Goal: Transaction & Acquisition: Purchase product/service

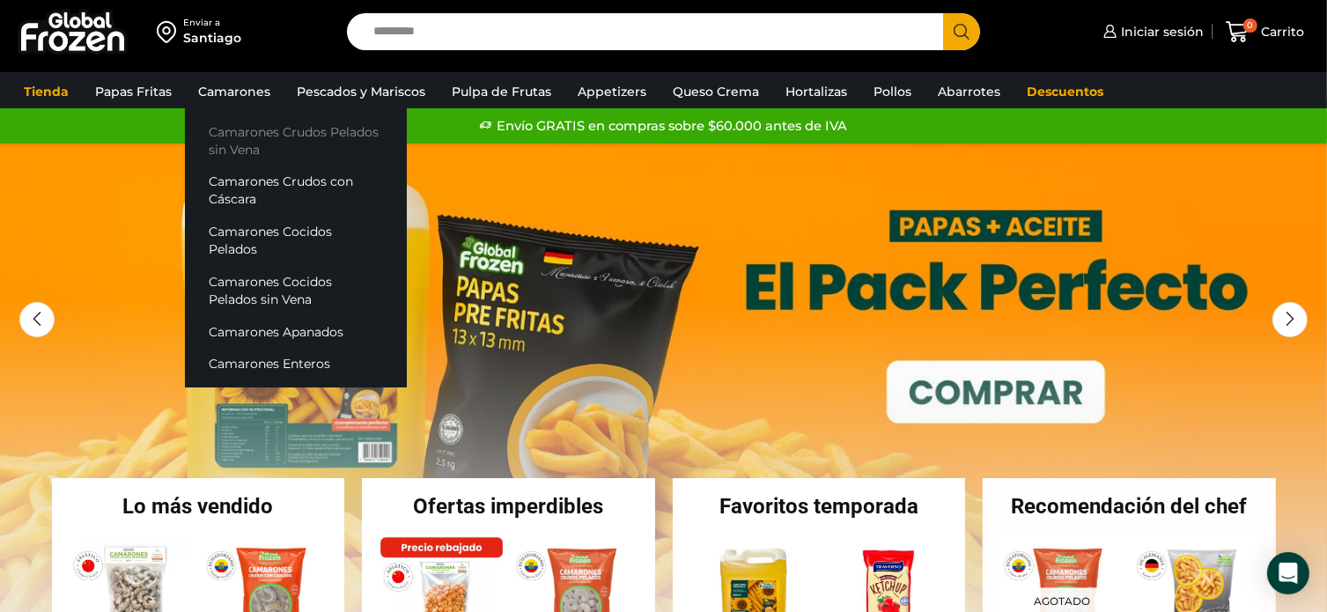
click at [239, 127] on link "Camarones Crudos Pelados sin Vena" at bounding box center [296, 140] width 222 height 50
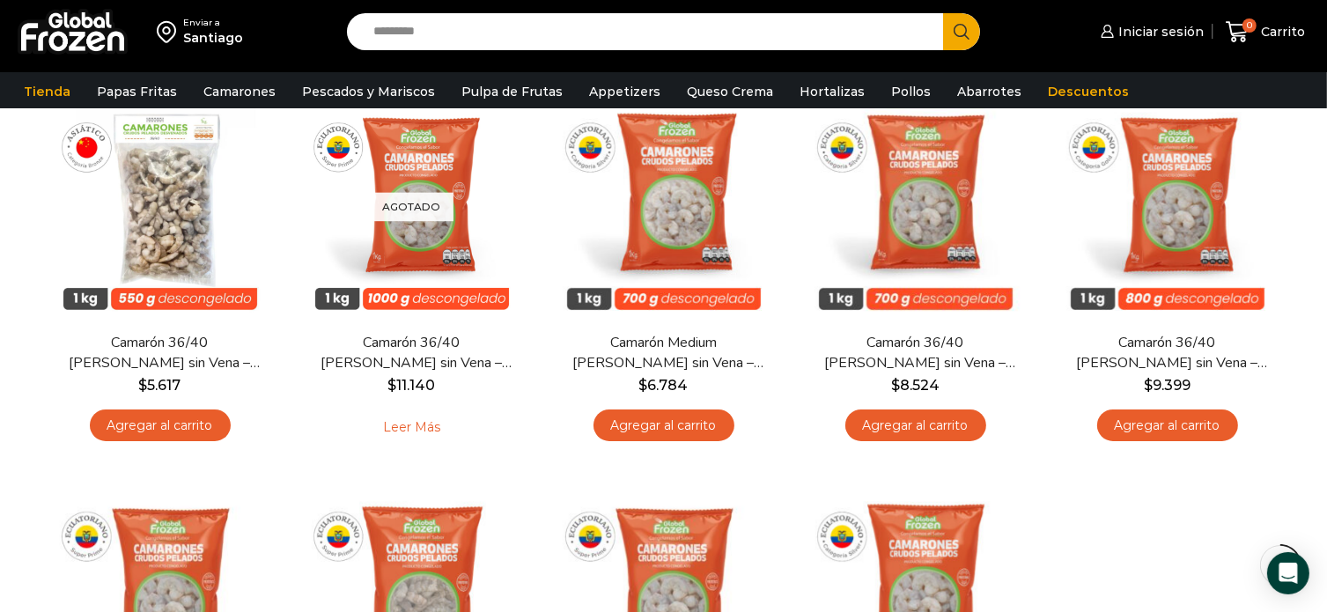
scroll to position [88, 0]
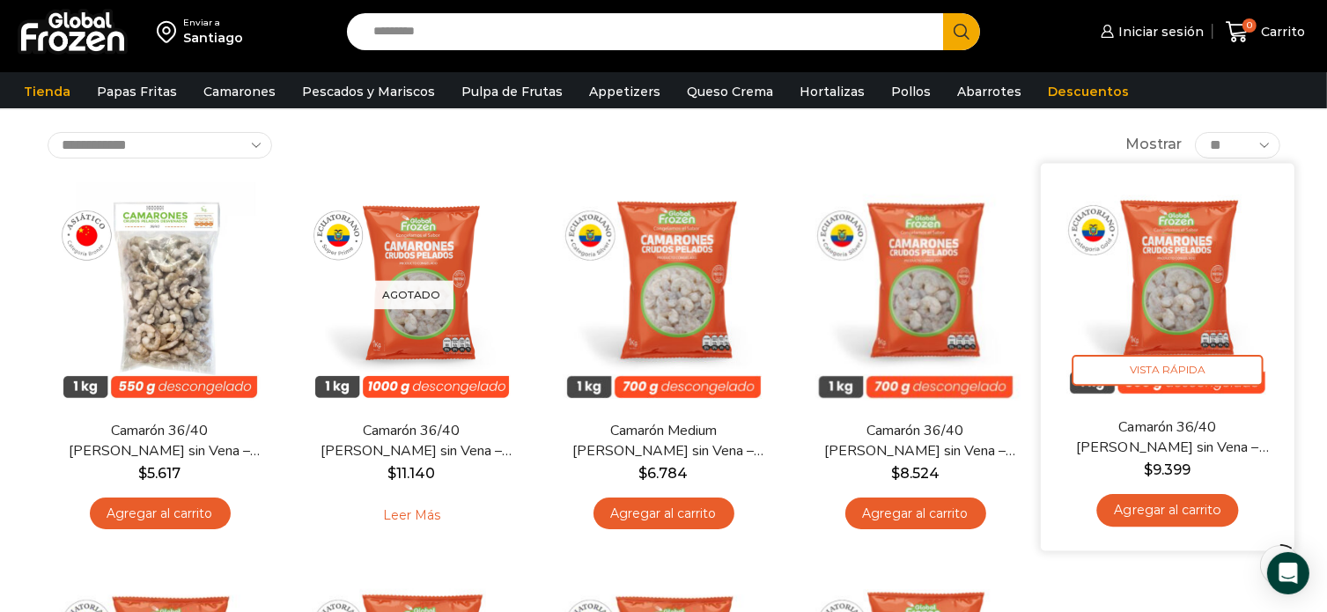
click at [1162, 264] on img at bounding box center [1167, 289] width 227 height 227
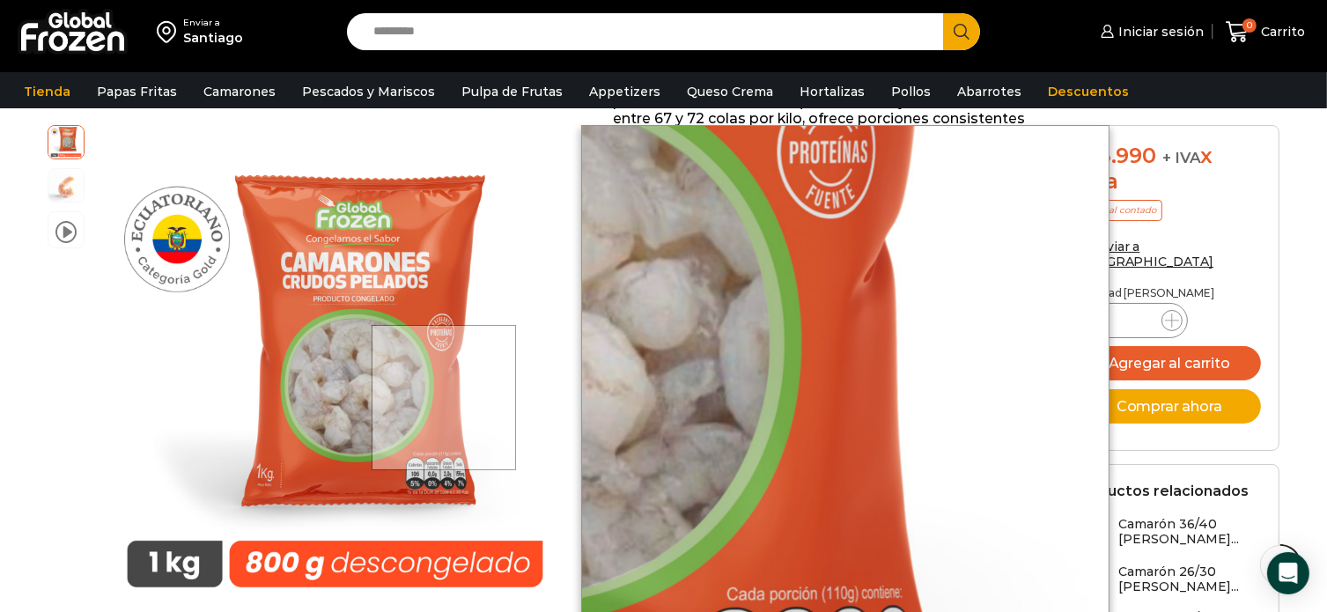
scroll to position [616, 0]
